Goal: Information Seeking & Learning: Learn about a topic

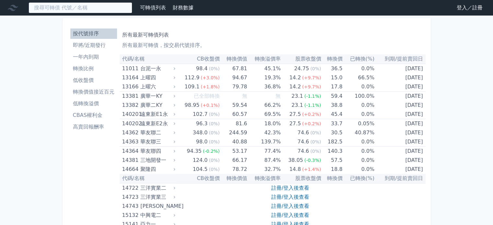
click at [84, 11] on input at bounding box center [81, 7] width 104 height 11
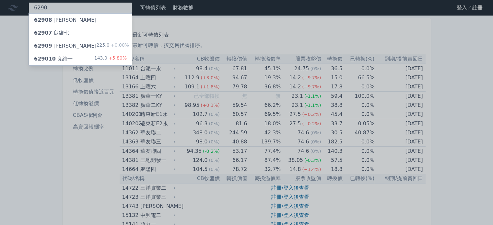
type input "6290"
click at [64, 42] on div "62909 良維九" at bounding box center [65, 46] width 63 height 8
click at [58, 60] on div "629010 良維十" at bounding box center [53, 59] width 39 height 8
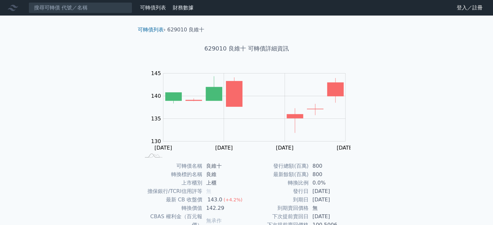
scroll to position [65, 0]
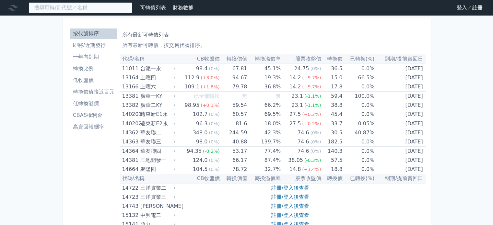
click at [108, 6] on input at bounding box center [81, 7] width 104 height 11
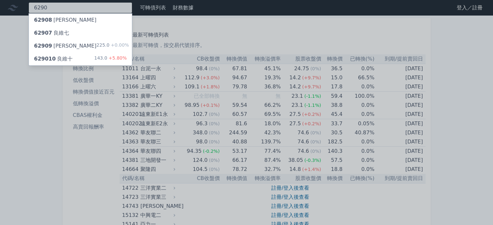
type input "6290"
click at [63, 59] on div "629010 良維十" at bounding box center [53, 59] width 39 height 8
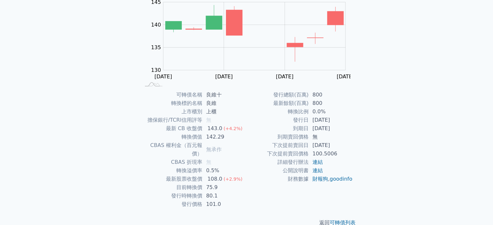
scroll to position [75, 0]
